Goal: Information Seeking & Learning: Learn about a topic

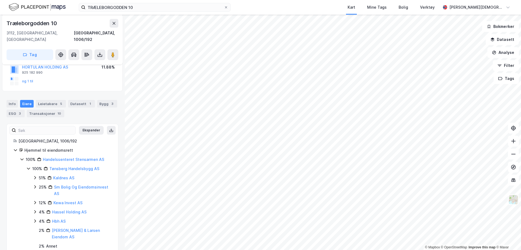
scroll to position [69, 0]
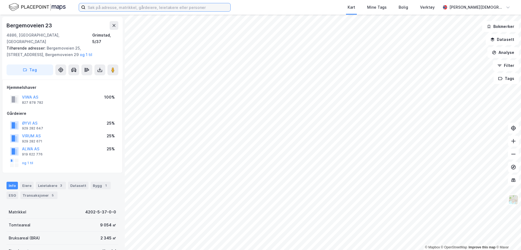
click at [117, 9] on input at bounding box center [157, 7] width 145 height 8
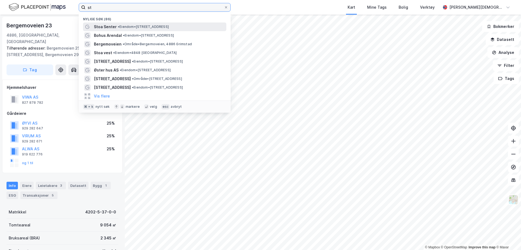
type input "st"
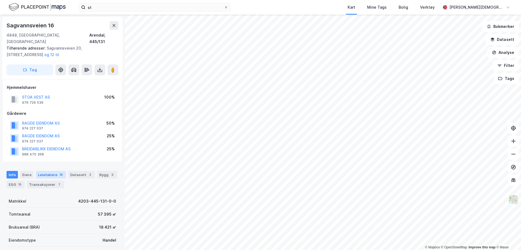
click at [43, 171] on div "Leietakere 18" at bounding box center [51, 175] width 30 height 8
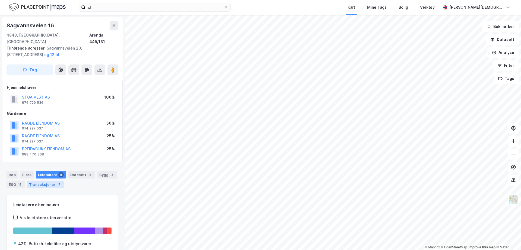
click at [41, 181] on div "Transaksjoner 7" at bounding box center [45, 185] width 37 height 8
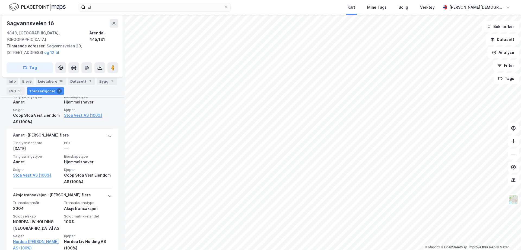
scroll to position [368, 0]
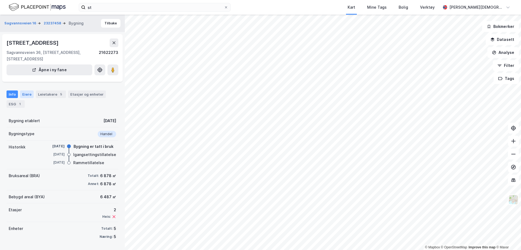
click at [25, 95] on div "Eiere" at bounding box center [27, 95] width 14 height 8
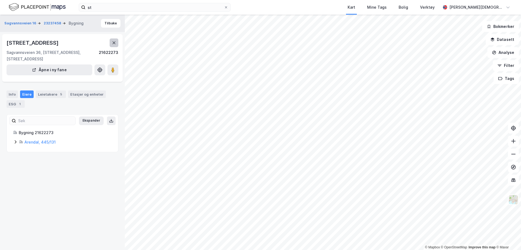
click at [115, 45] on icon at bounding box center [114, 43] width 4 height 4
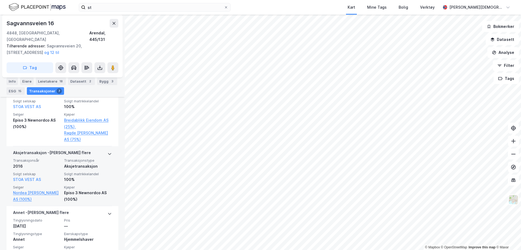
scroll to position [215, 0]
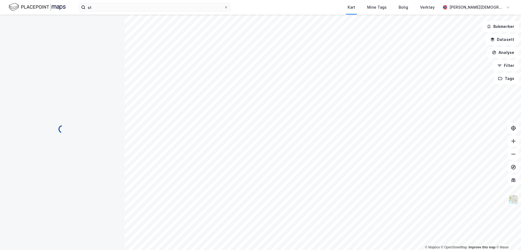
scroll to position [14, 0]
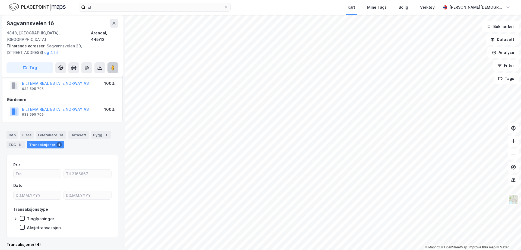
click at [115, 65] on icon at bounding box center [112, 67] width 5 height 5
click at [112, 23] on icon at bounding box center [114, 23] width 4 height 4
